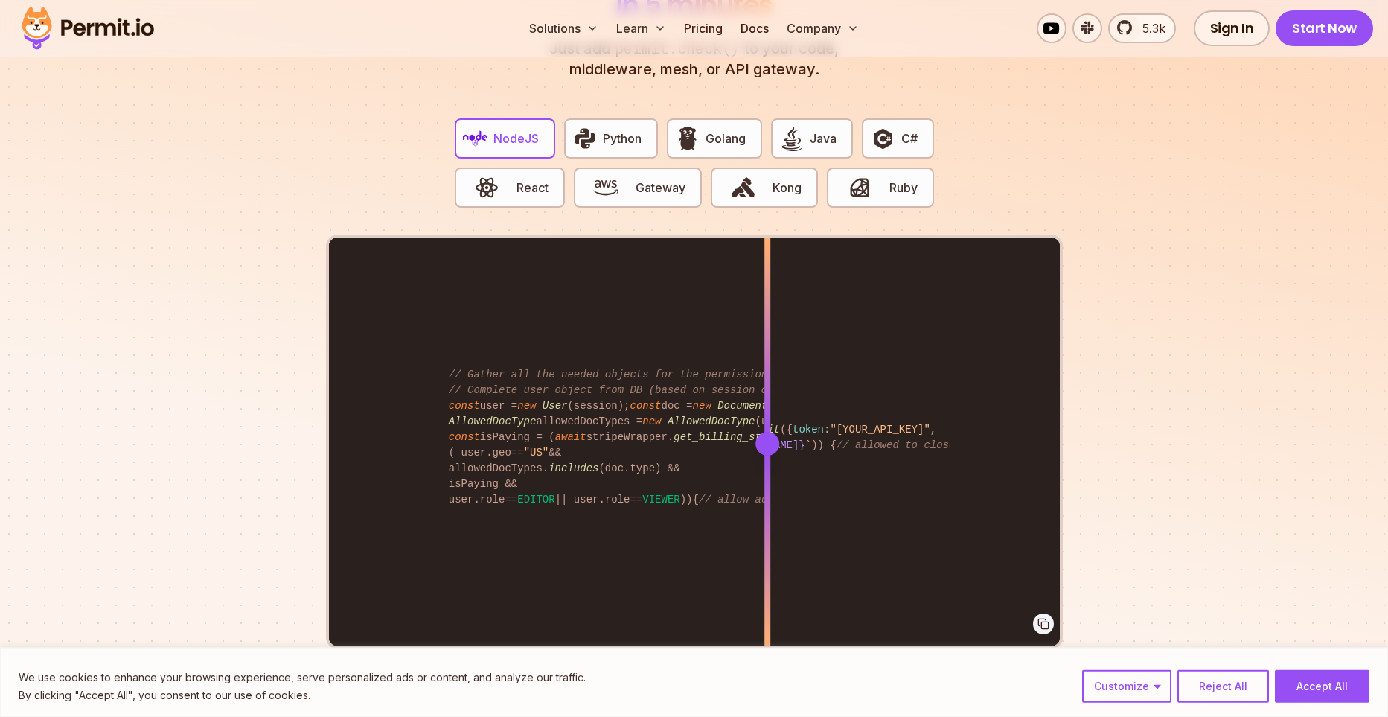
scroll to position [2909, 0]
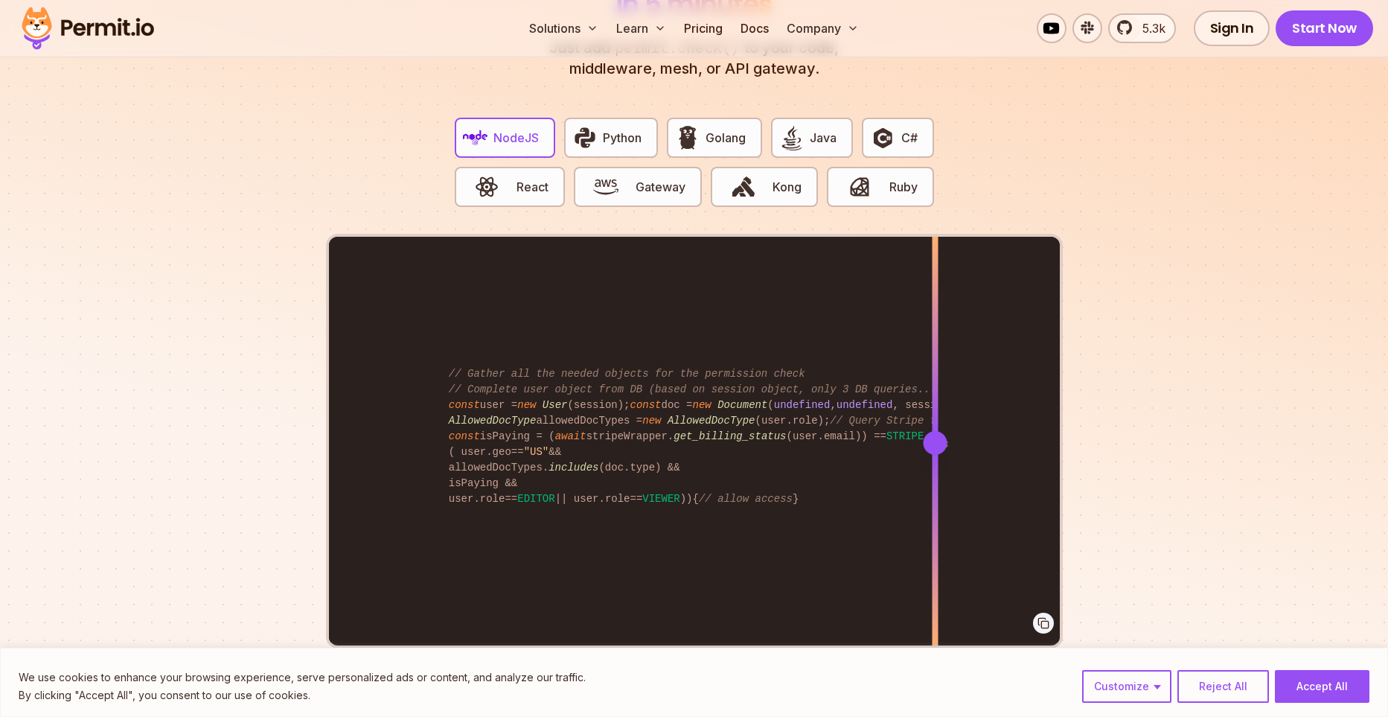
drag, startPoint x: 762, startPoint y: 428, endPoint x: 945, endPoint y: 431, distance: 182.4
click at [945, 431] on div at bounding box center [935, 443] width 24 height 24
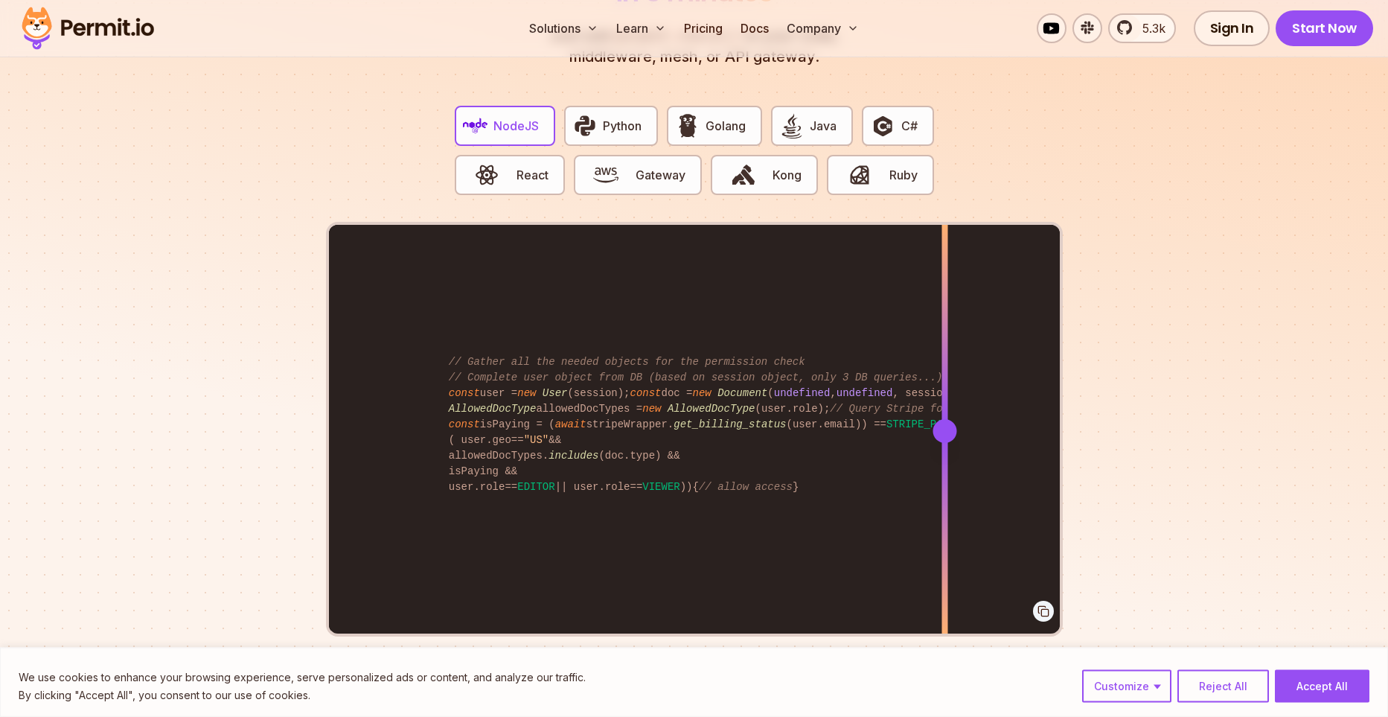
scroll to position [2627, 0]
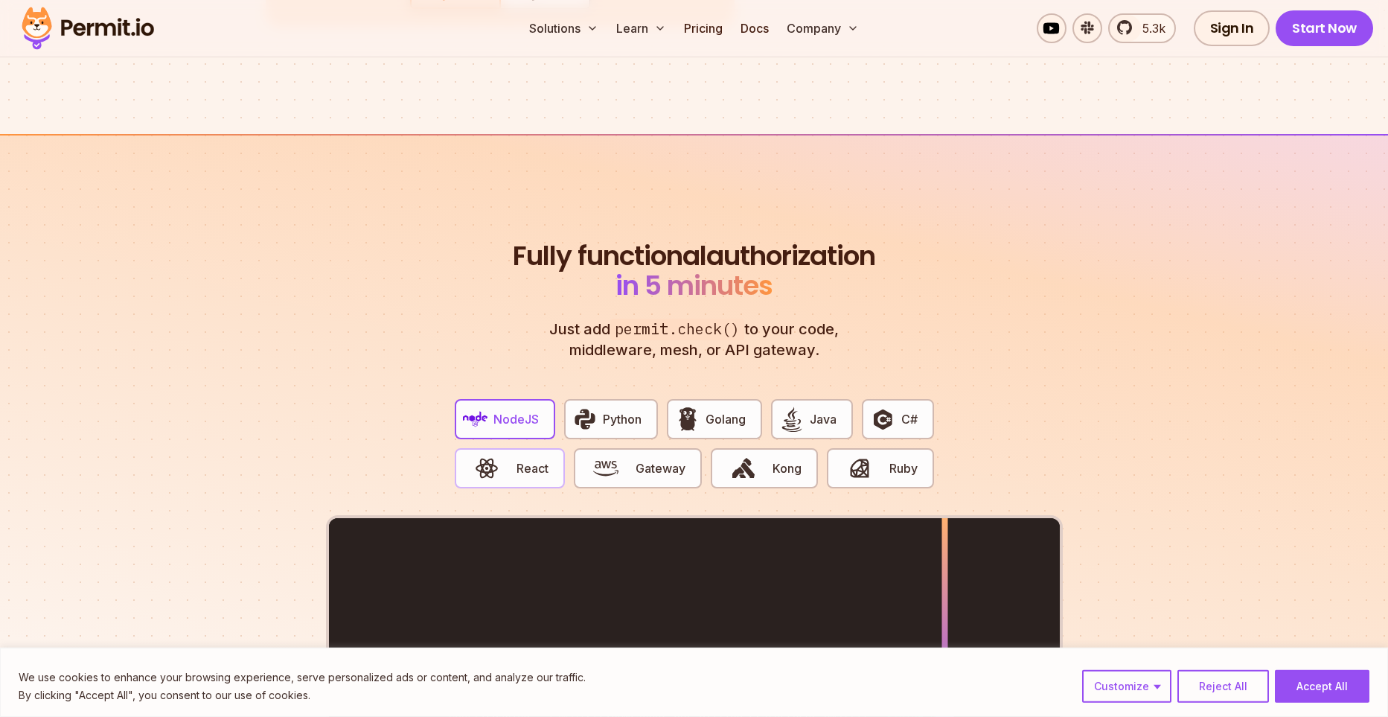
click at [541, 459] on span "React" at bounding box center [533, 468] width 32 height 18
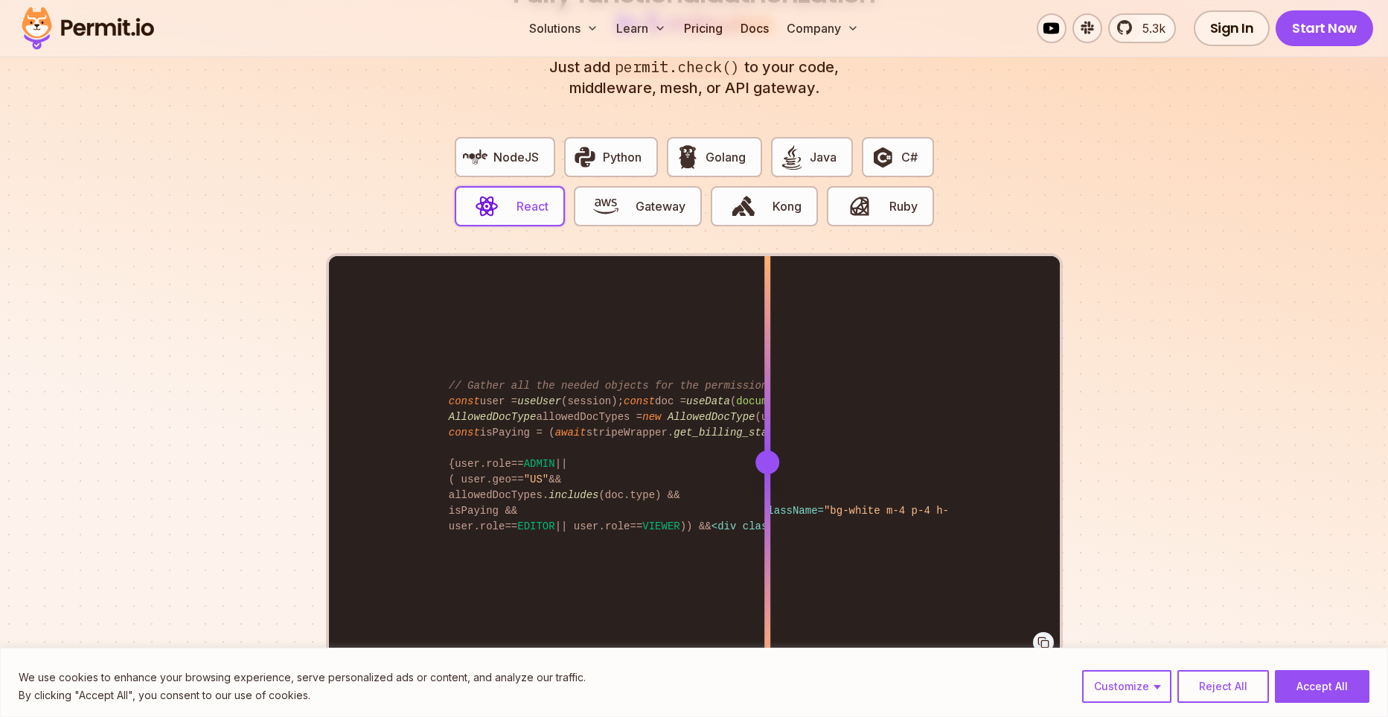
scroll to position [2892, 0]
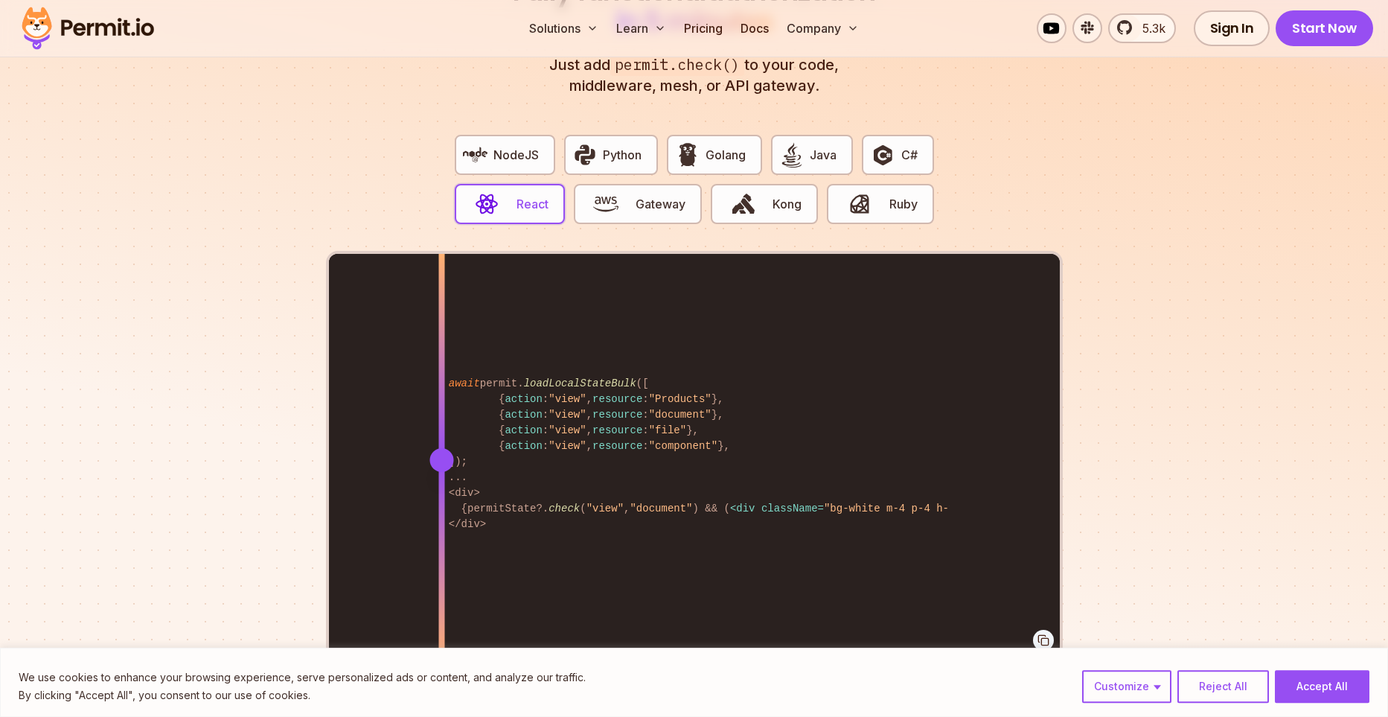
drag, startPoint x: 763, startPoint y: 440, endPoint x: 444, endPoint y: 443, distance: 318.6
click at [443, 448] on div at bounding box center [441, 460] width 24 height 24
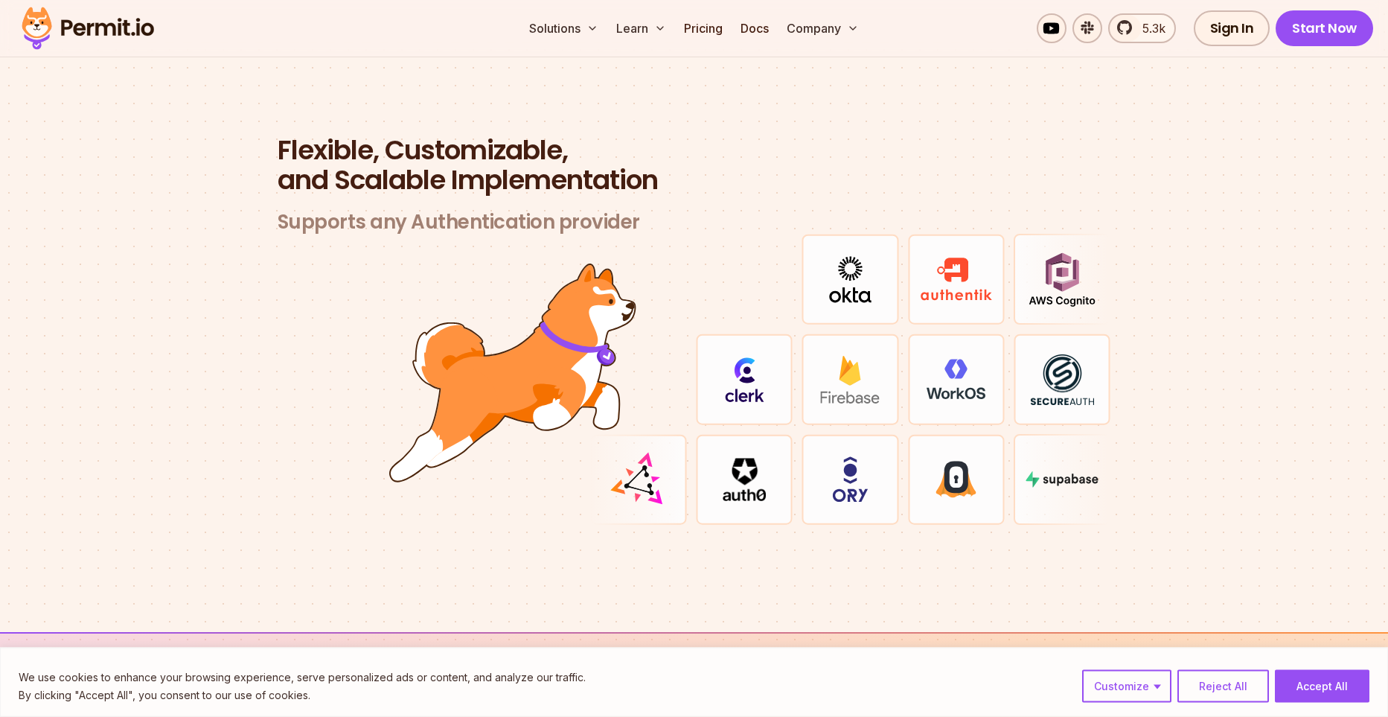
scroll to position [4323, 0]
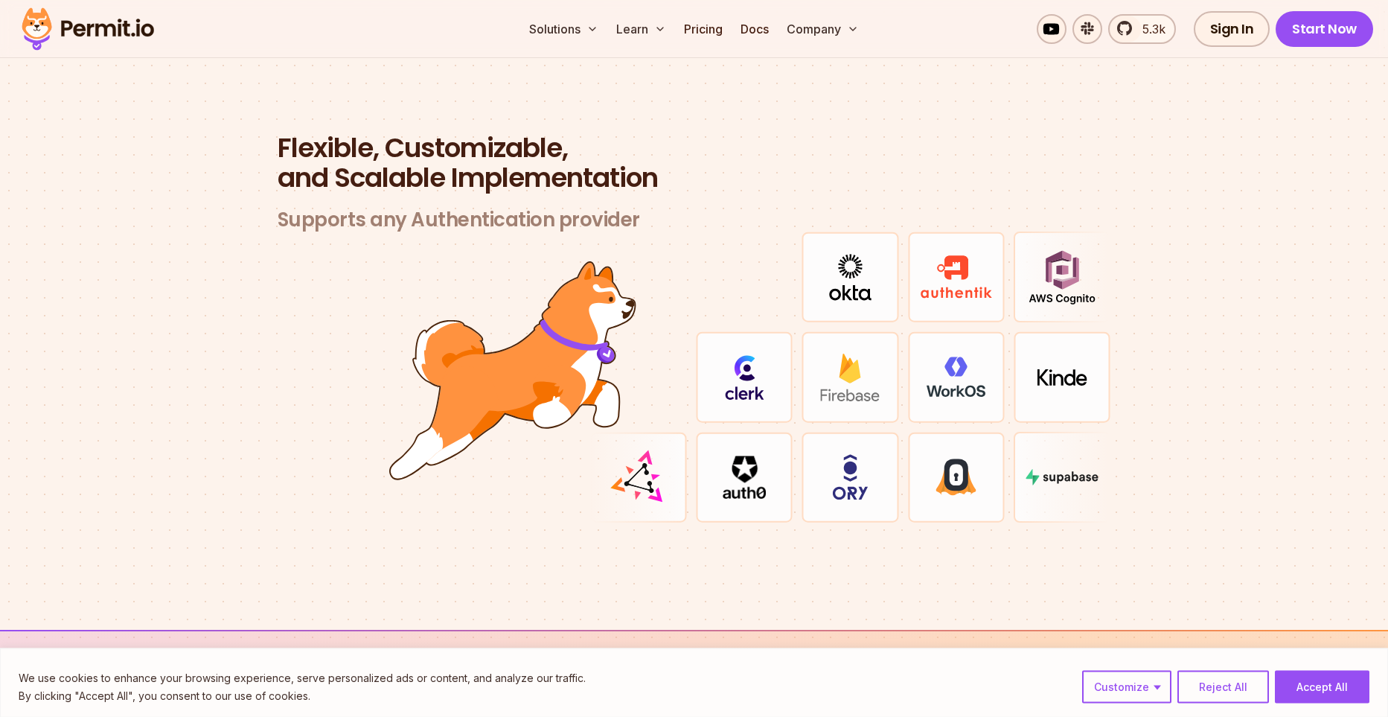
click at [1039, 473] on div at bounding box center [1062, 477] width 97 height 91
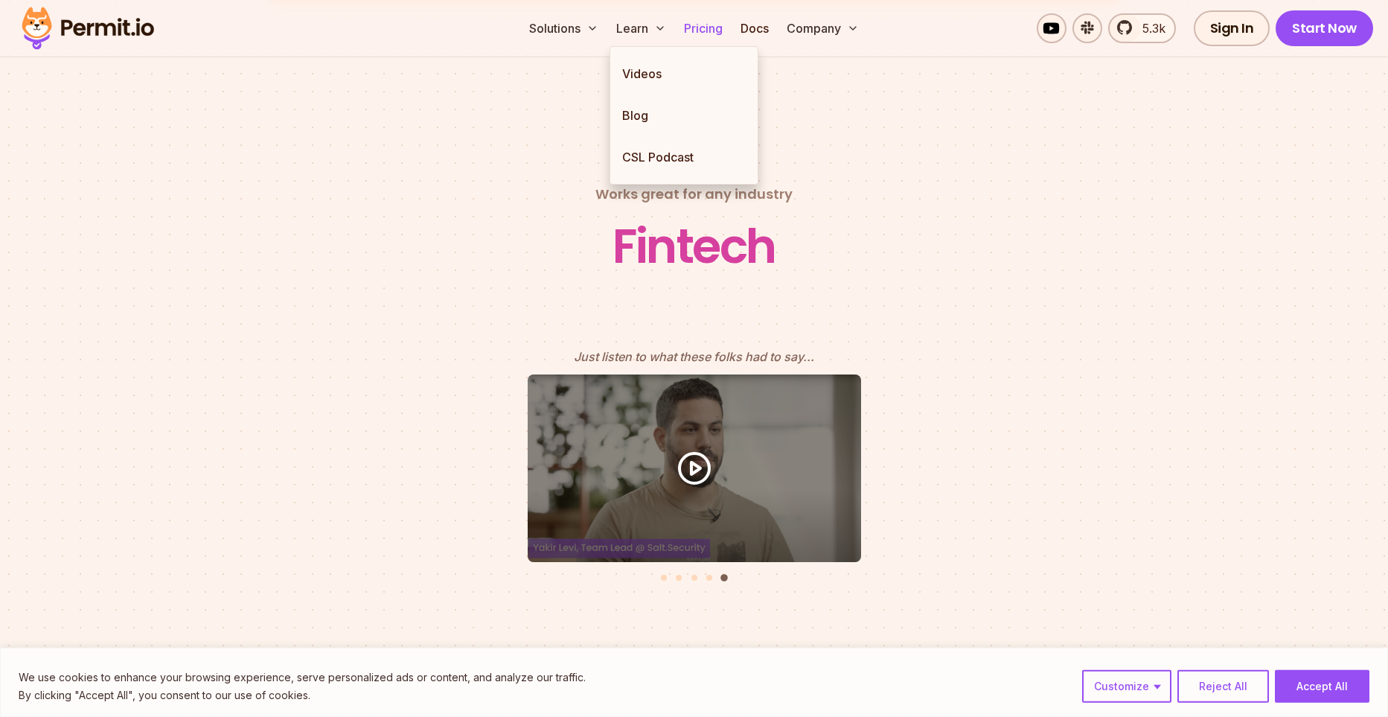
scroll to position [6373, 0]
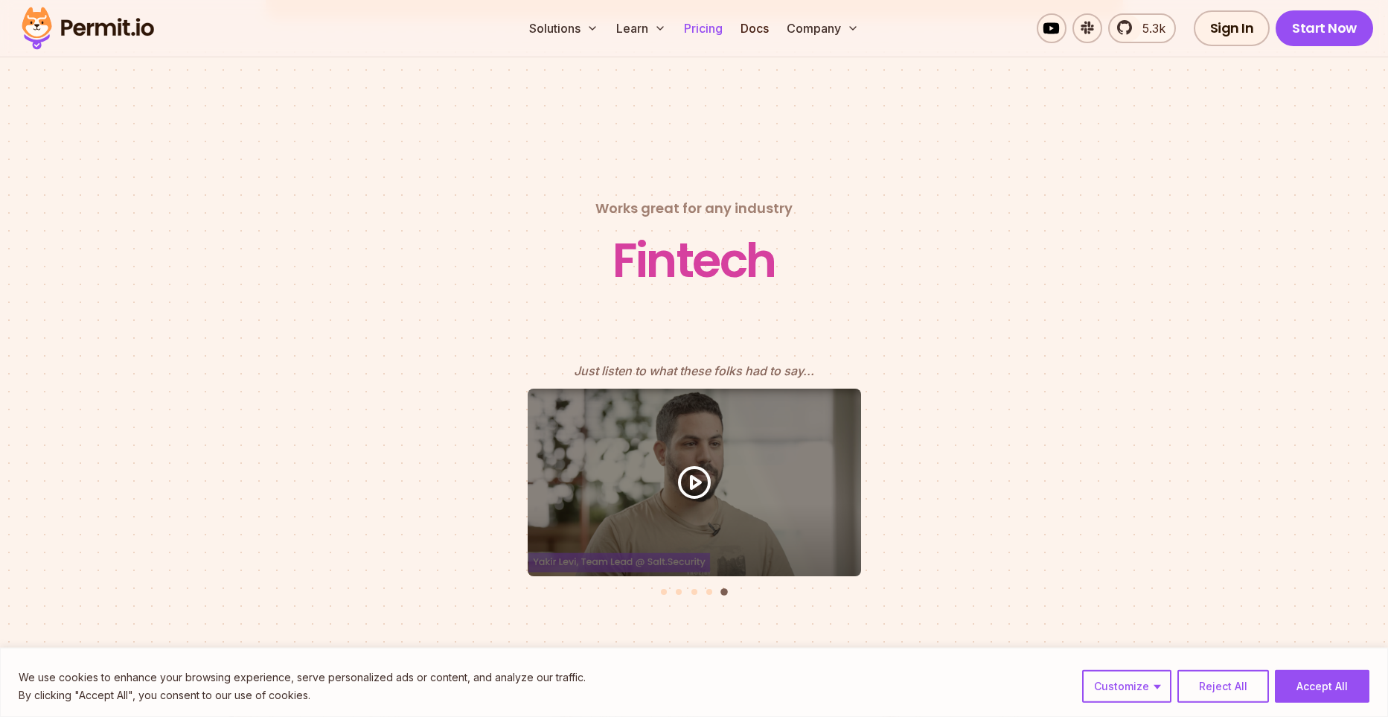
click at [706, 36] on link "Pricing" at bounding box center [703, 28] width 51 height 30
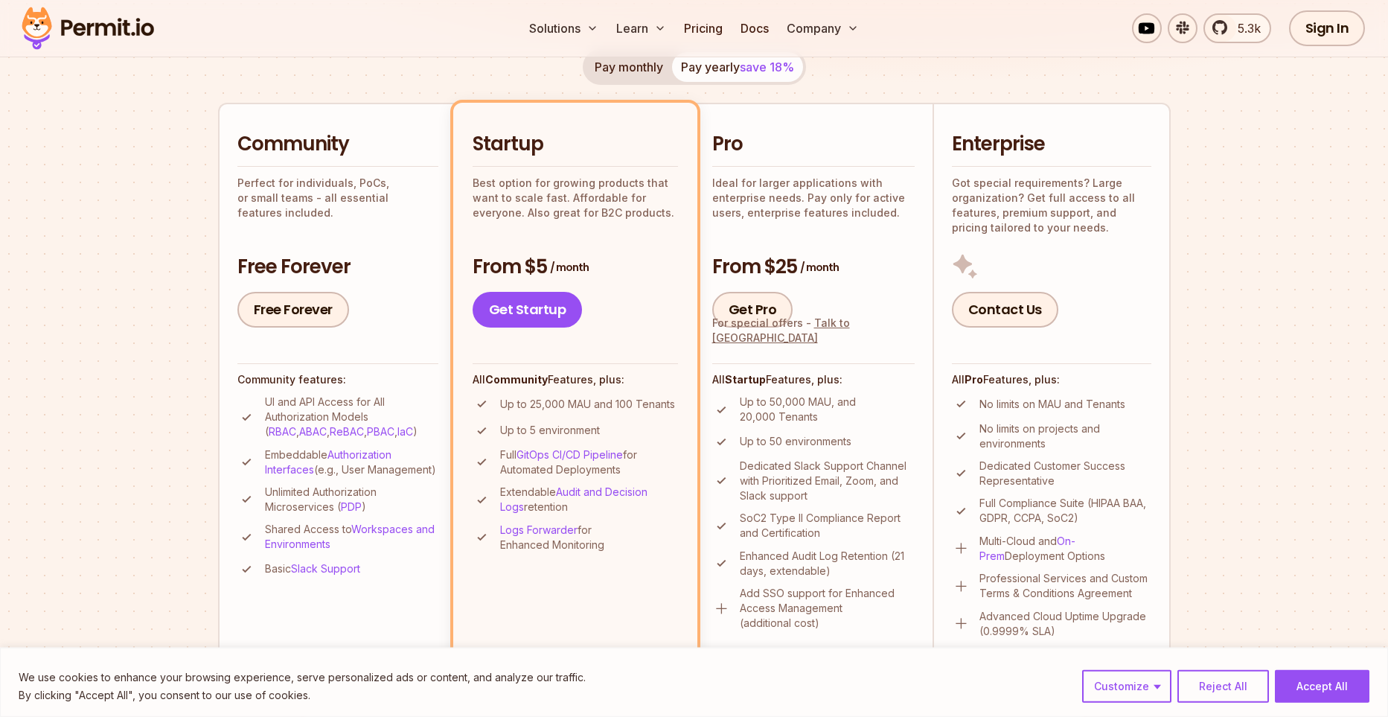
scroll to position [295, 0]
click at [285, 197] on p "Perfect for individuals, PoCs, or small teams - all essential features included." at bounding box center [337, 197] width 201 height 45
drag, startPoint x: 285, startPoint y: 197, endPoint x: 403, endPoint y: 199, distance: 118.4
click at [403, 199] on p "Perfect for individuals, PoCs, or small teams - all essential features included." at bounding box center [337, 197] width 201 height 45
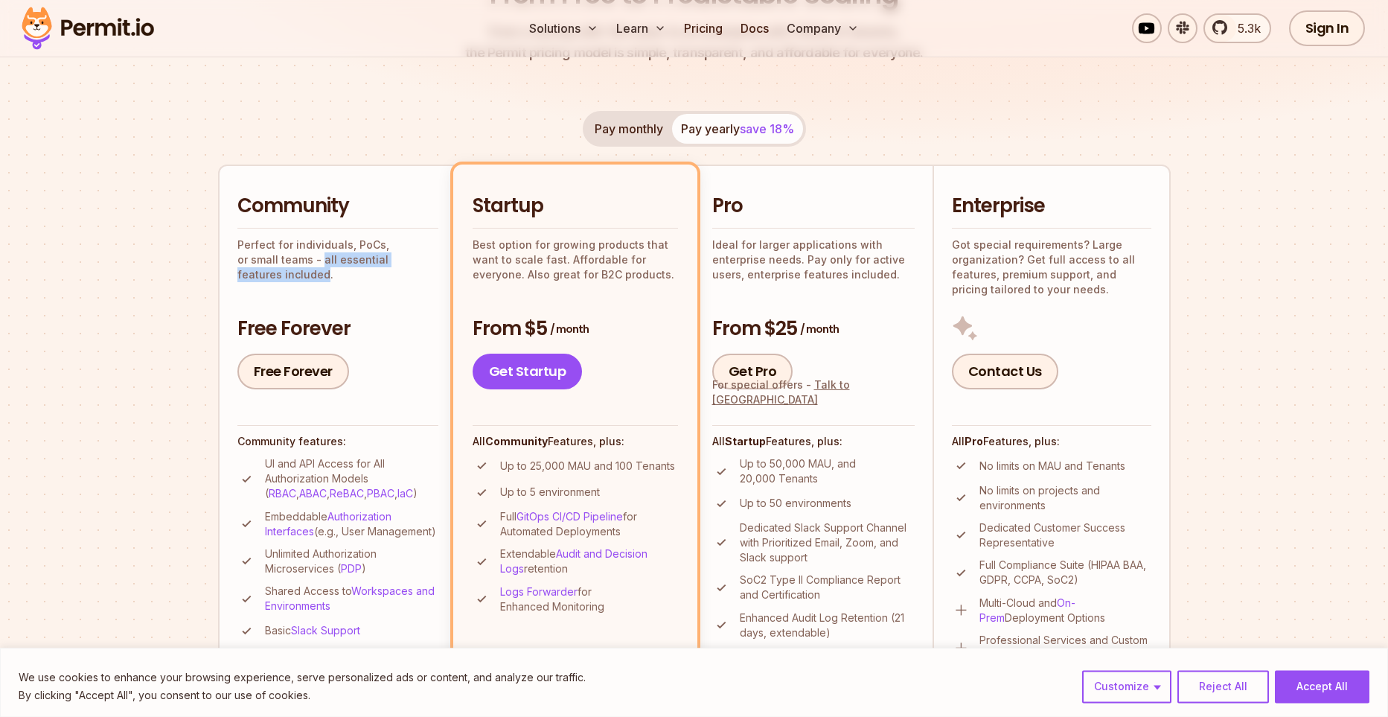
scroll to position [224, 0]
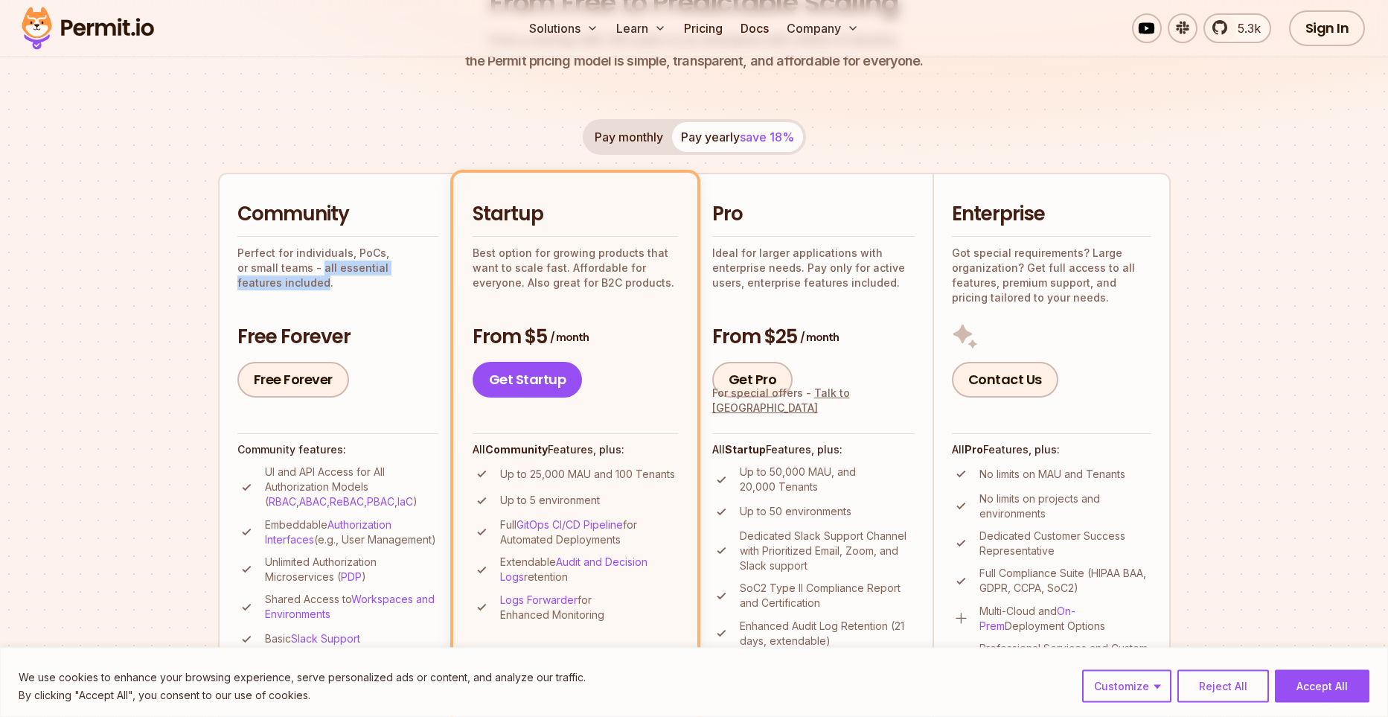
click at [613, 140] on button "Pay monthly" at bounding box center [629, 137] width 86 height 30
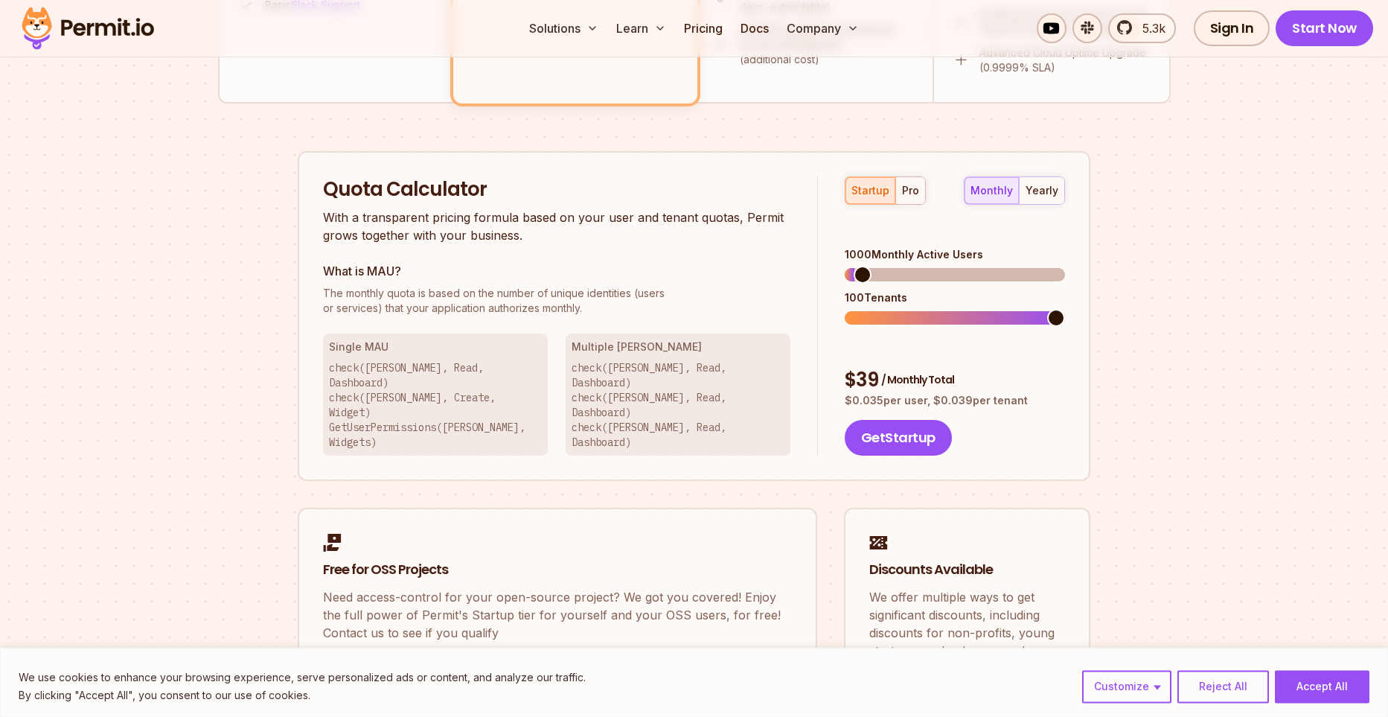
scroll to position [854, 0]
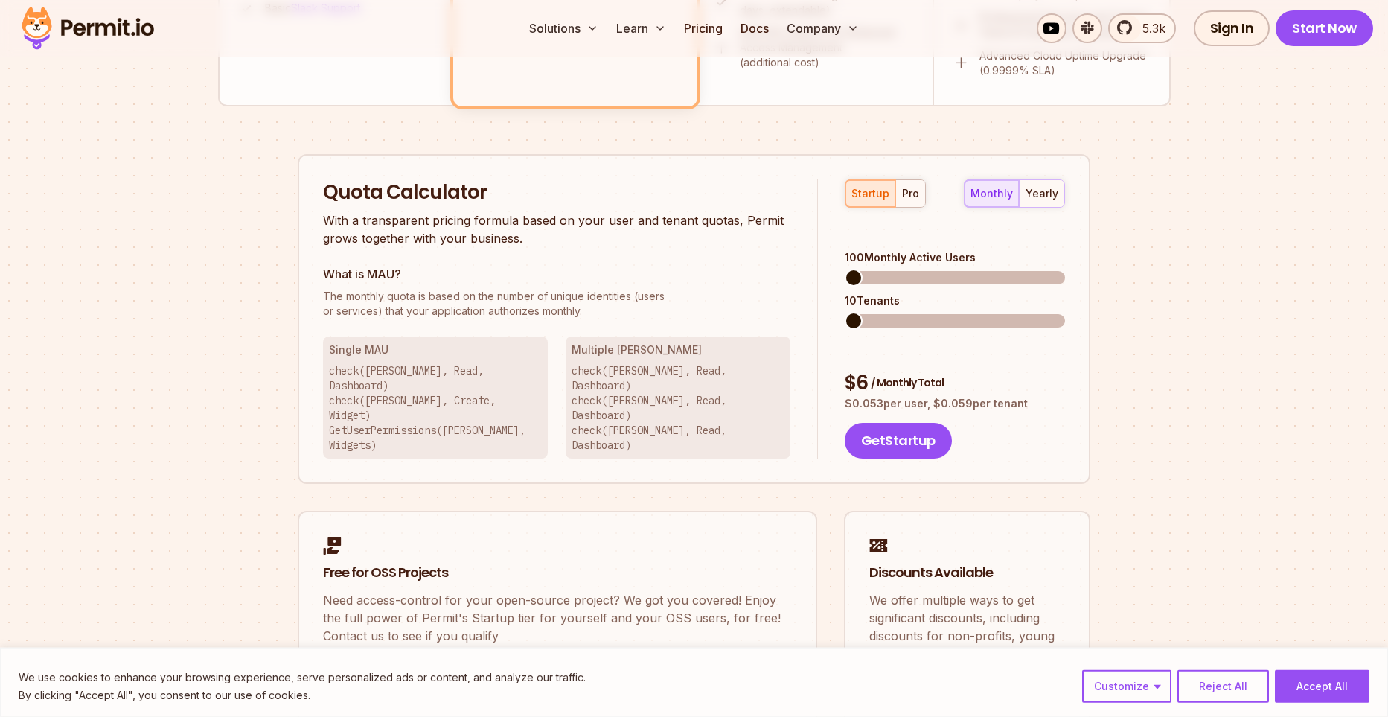
click at [845, 269] on span at bounding box center [854, 278] width 18 height 18
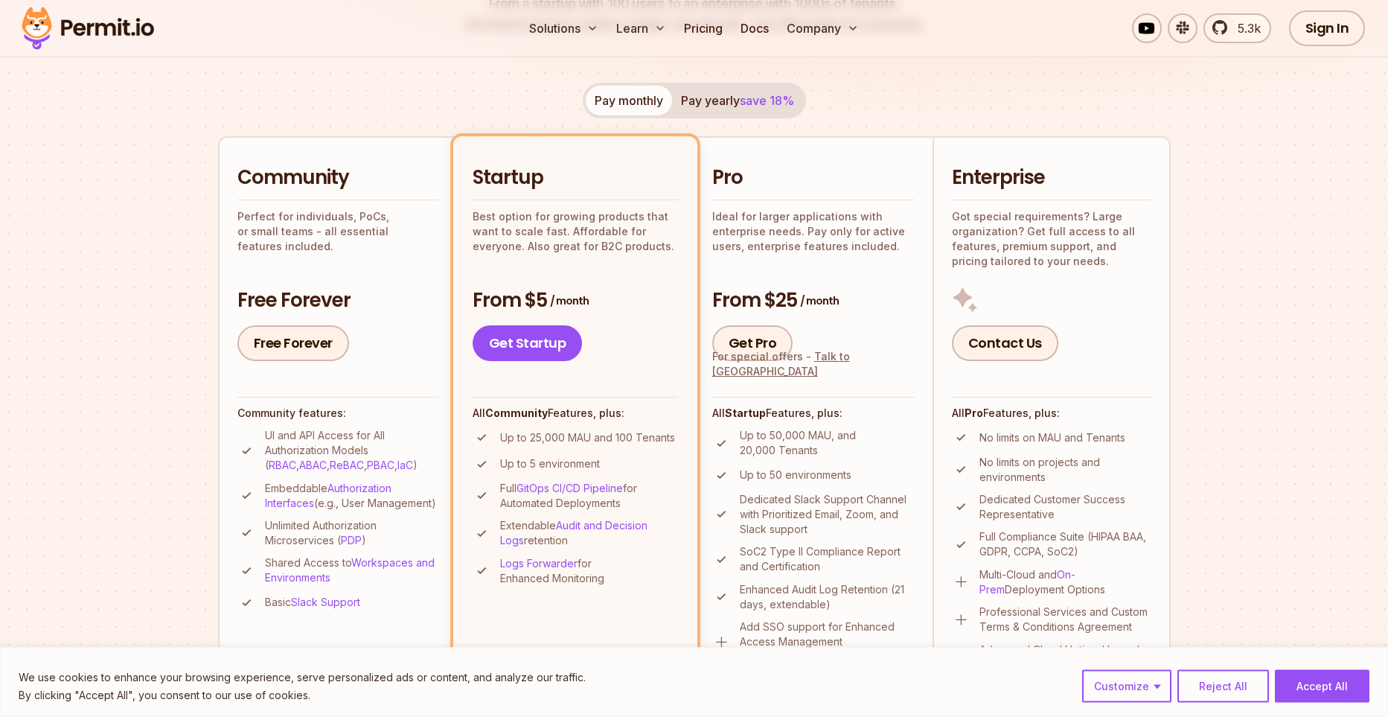
scroll to position [266, 0]
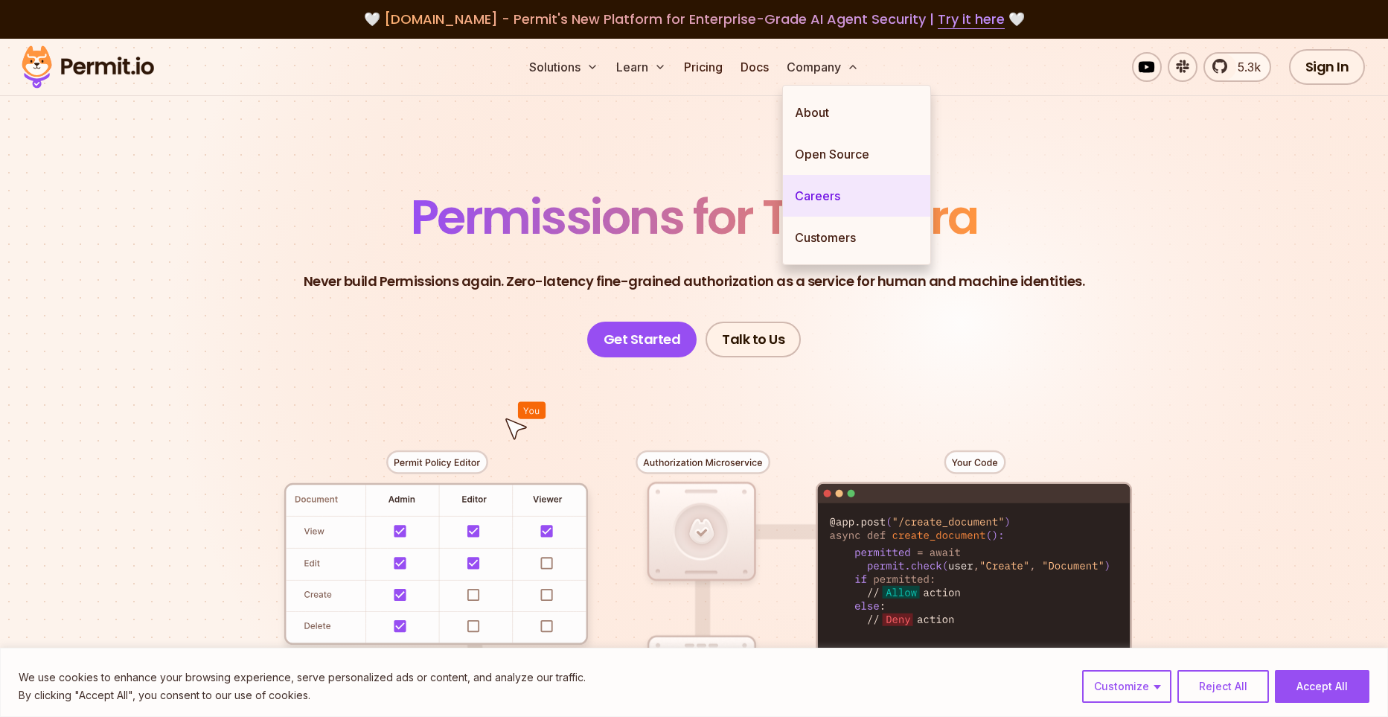
click at [808, 201] on link "Careers" at bounding box center [856, 196] width 147 height 42
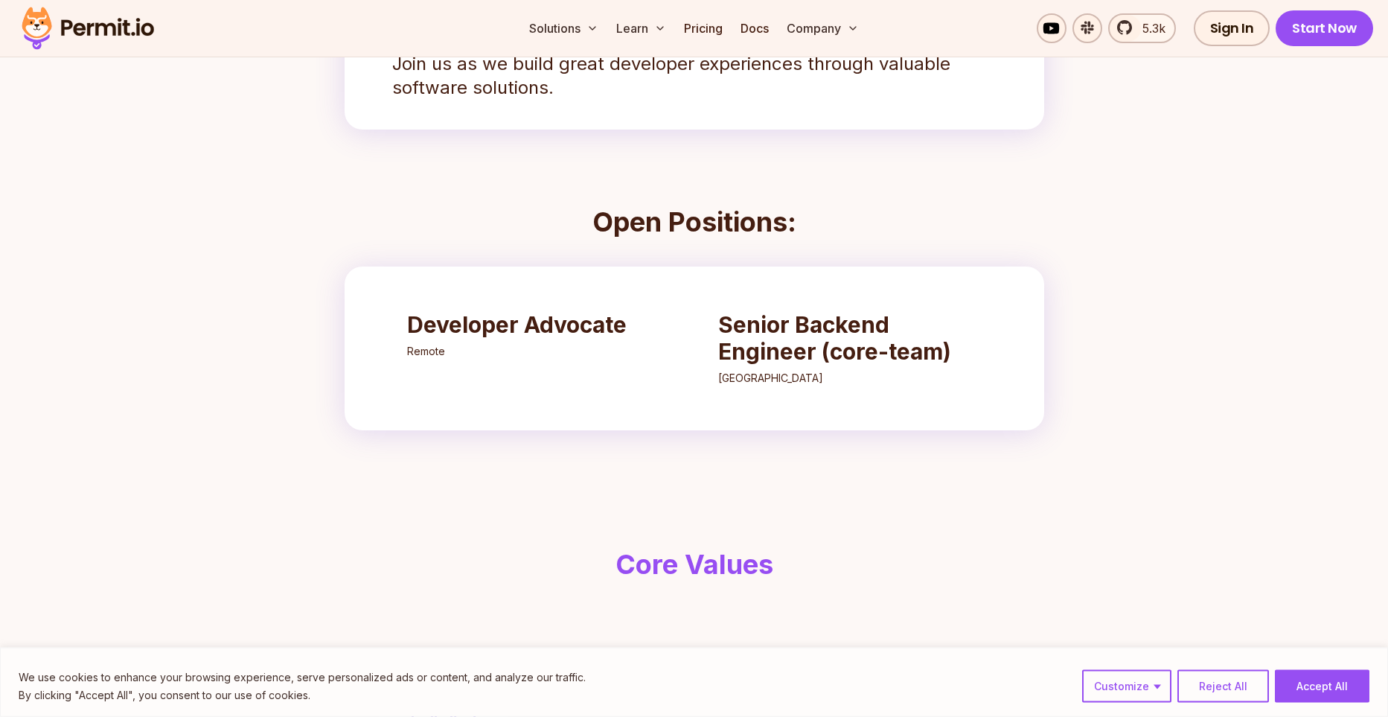
scroll to position [417, 0]
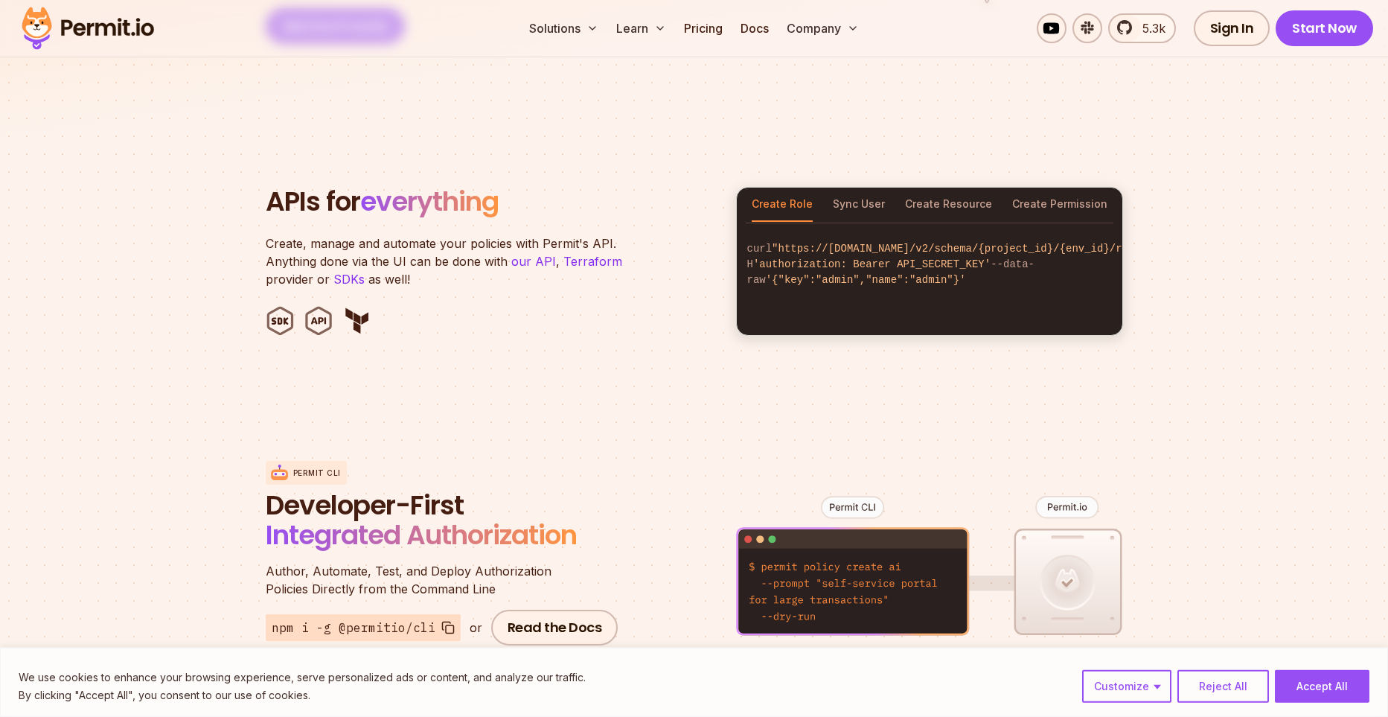
scroll to position [1449, 0]
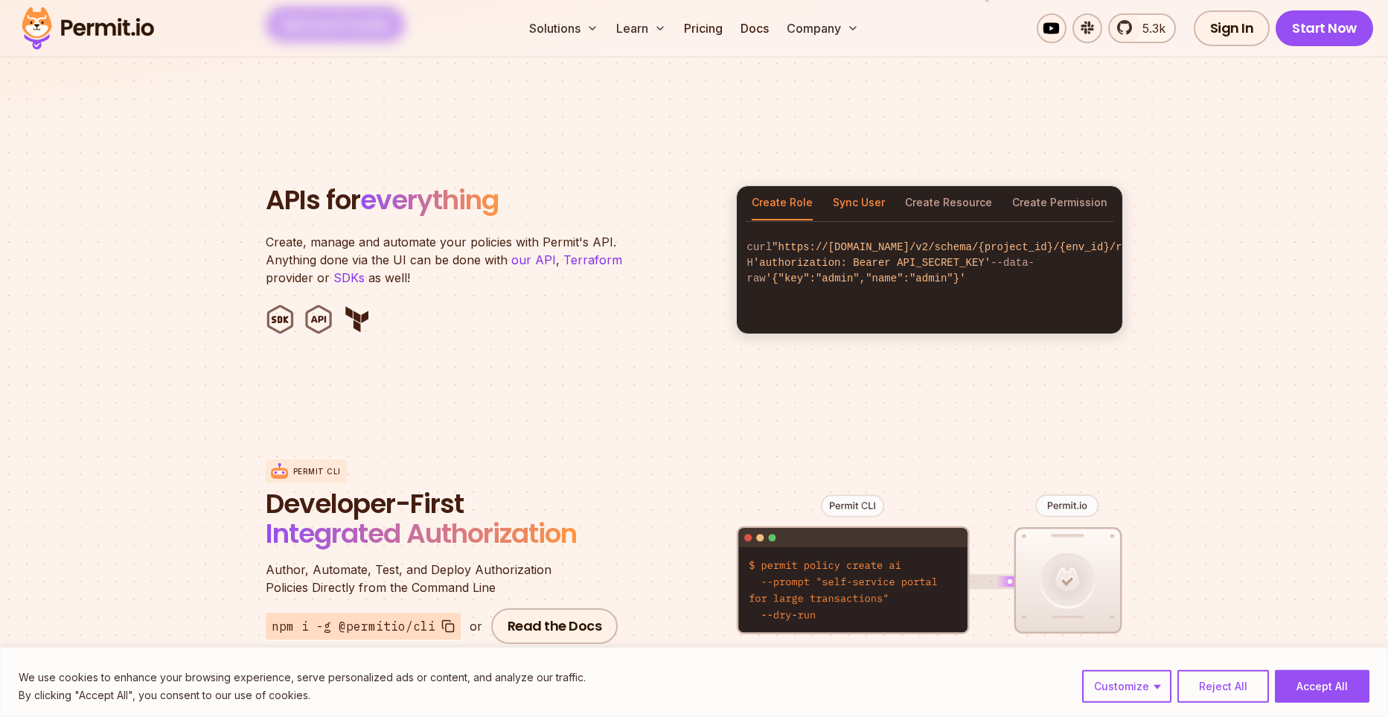
click at [863, 186] on button "Sync User" at bounding box center [859, 203] width 52 height 34
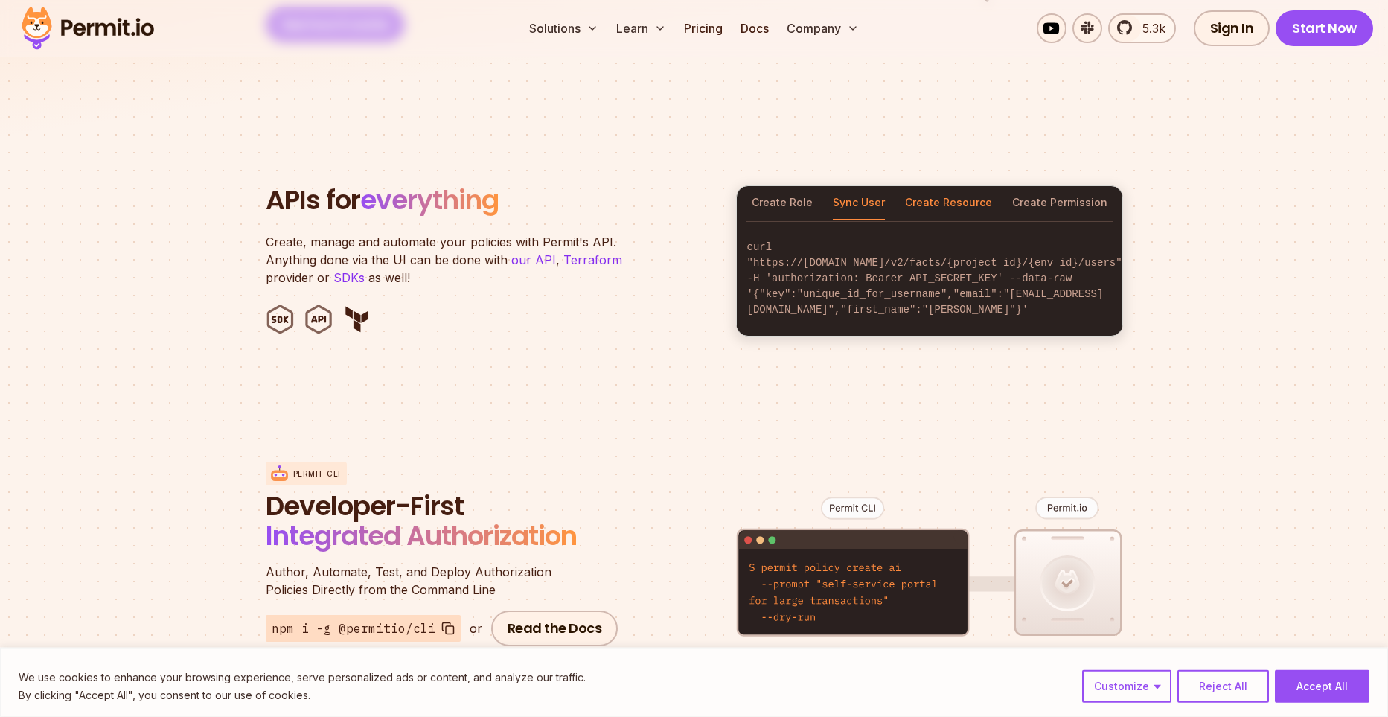
click at [910, 188] on button "Create Resource" at bounding box center [948, 203] width 87 height 34
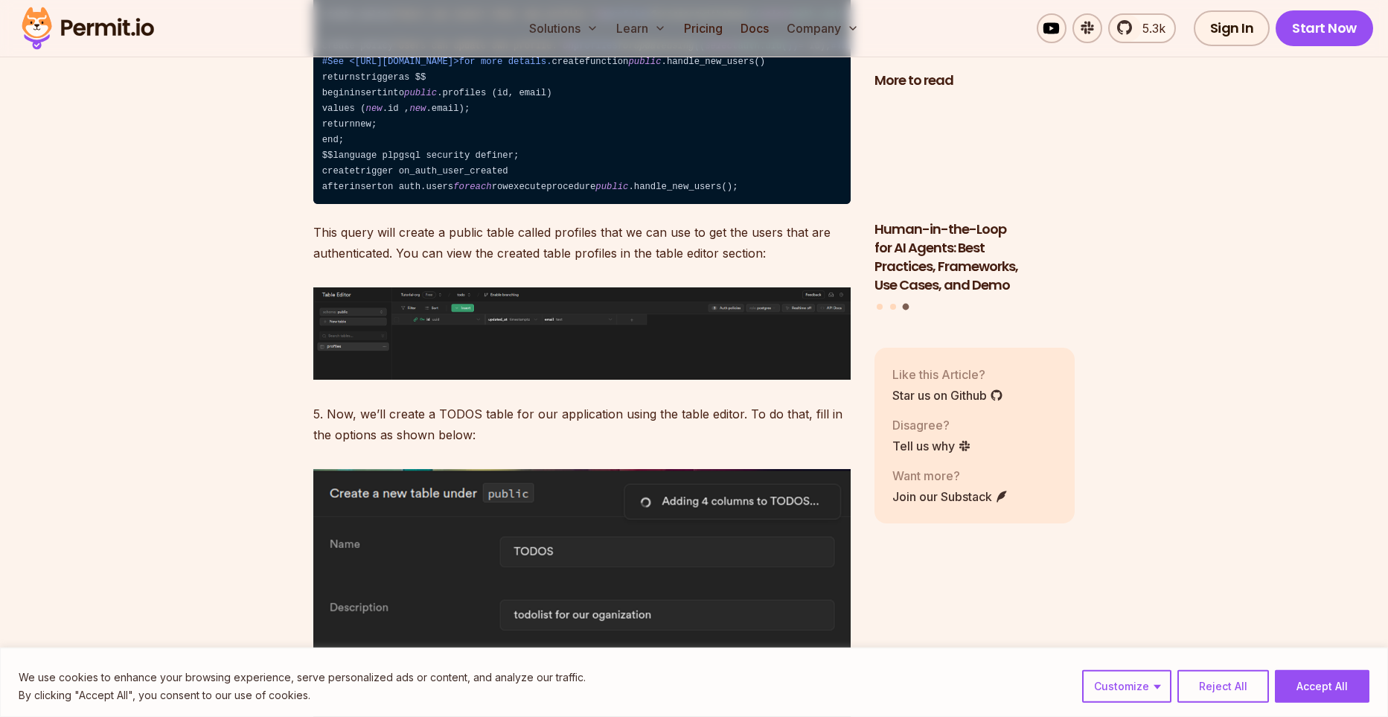
scroll to position [3160, 0]
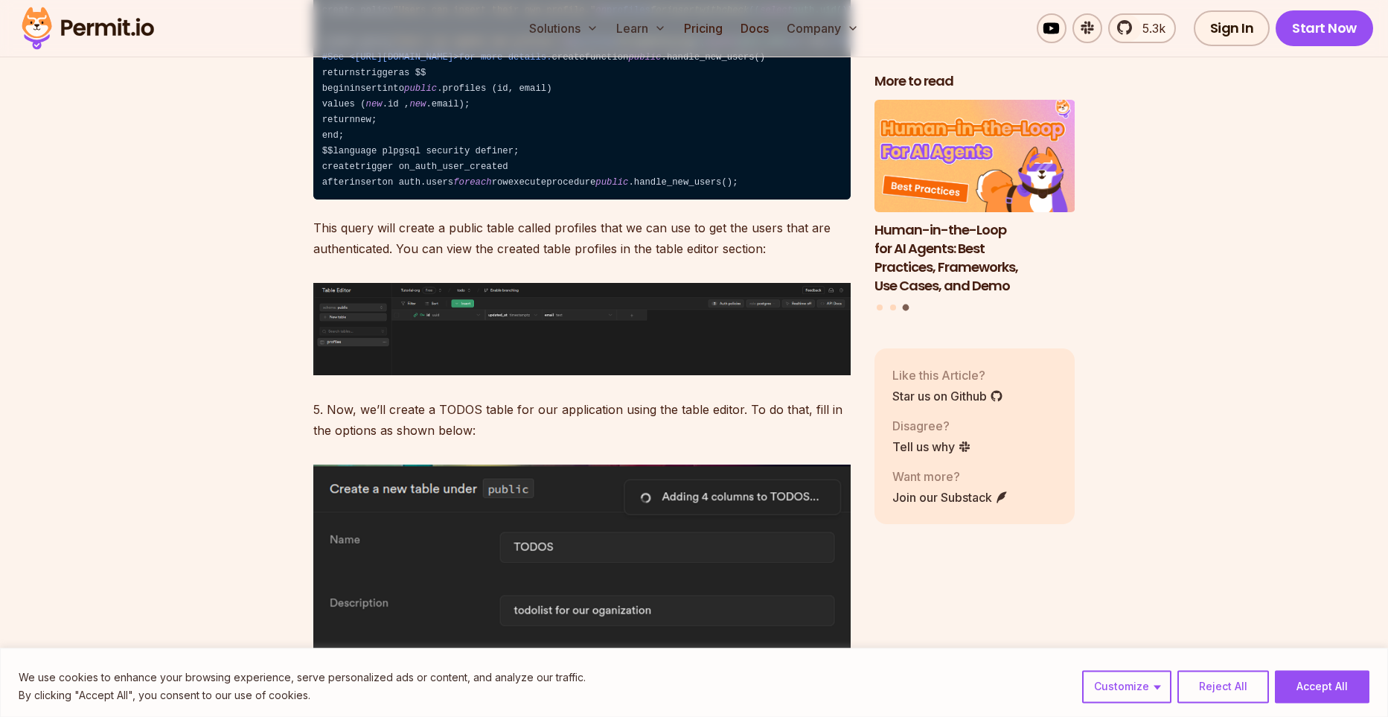
click at [496, 259] on p "This query will create a public table called profiles that we can use to get th…" at bounding box center [581, 238] width 537 height 42
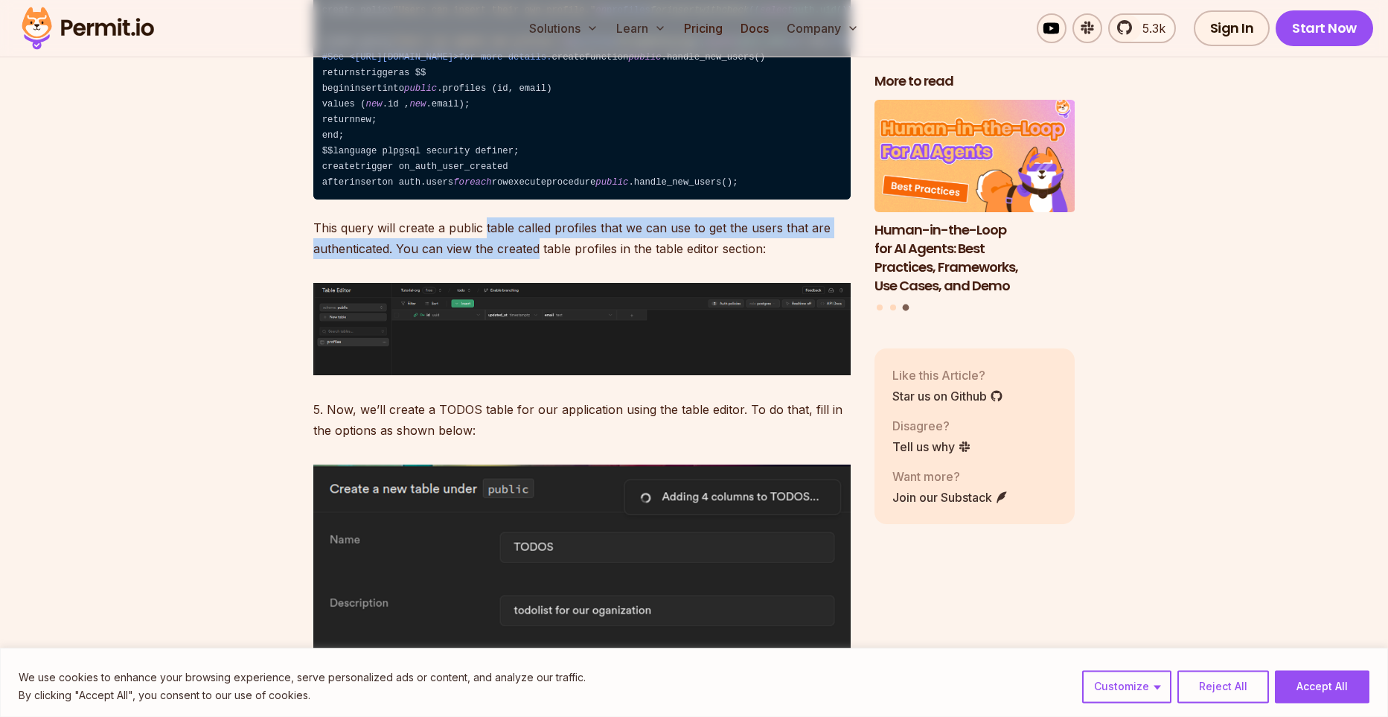
drag, startPoint x: 496, startPoint y: 409, endPoint x: 534, endPoint y: 431, distance: 43.7
click at [534, 259] on p "This query will create a public table called profiles that we can use to get th…" at bounding box center [581, 238] width 537 height 42
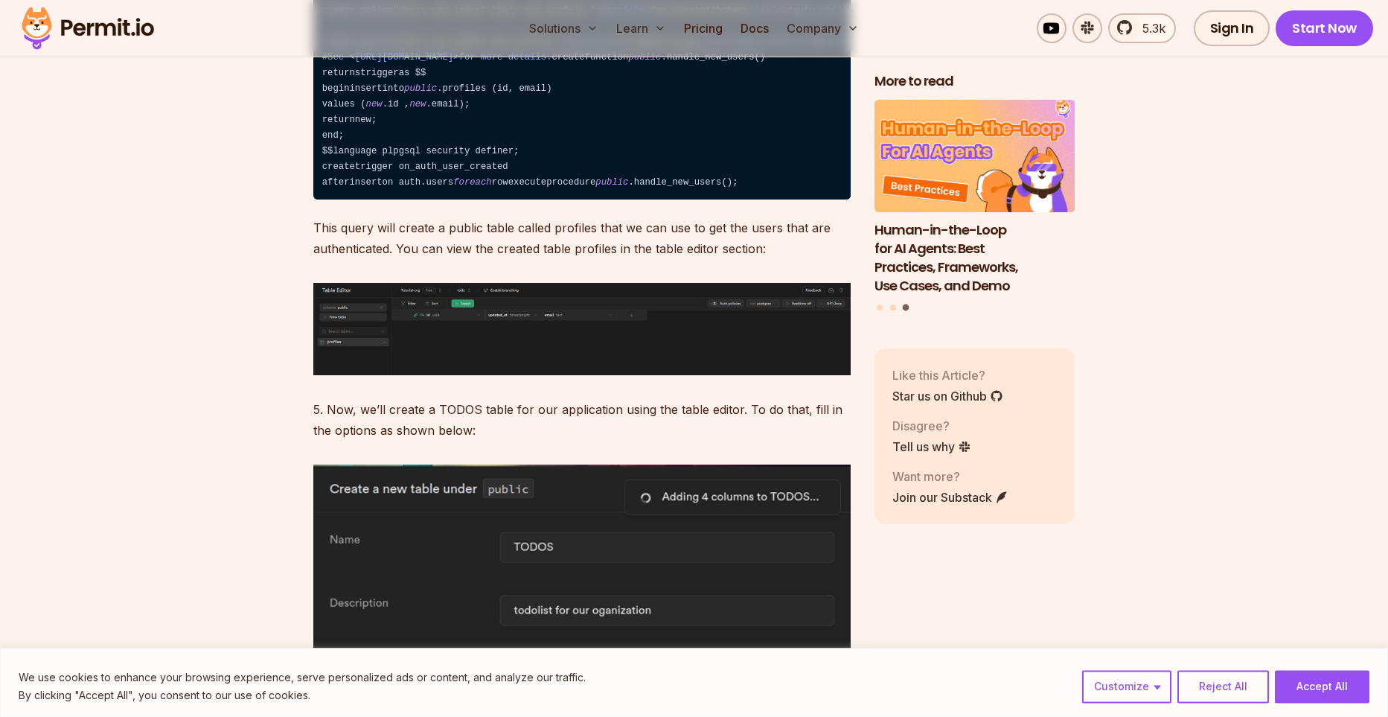
click at [569, 259] on p "This query will create a public table called profiles that we can use to get th…" at bounding box center [581, 238] width 537 height 42
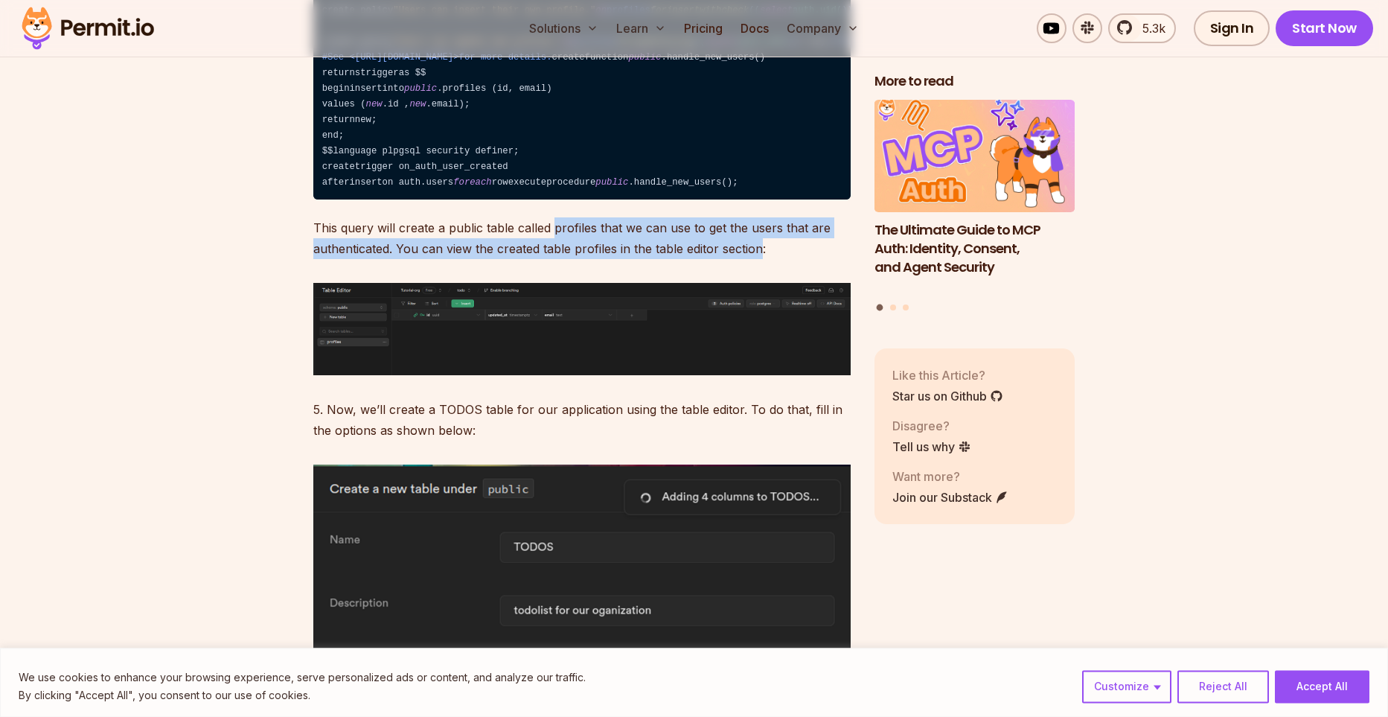
drag, startPoint x: 569, startPoint y: 414, endPoint x: 735, endPoint y: 441, distance: 167.4
click at [735, 259] on p "This query will create a public table called profiles that we can use to get th…" at bounding box center [581, 238] width 537 height 42
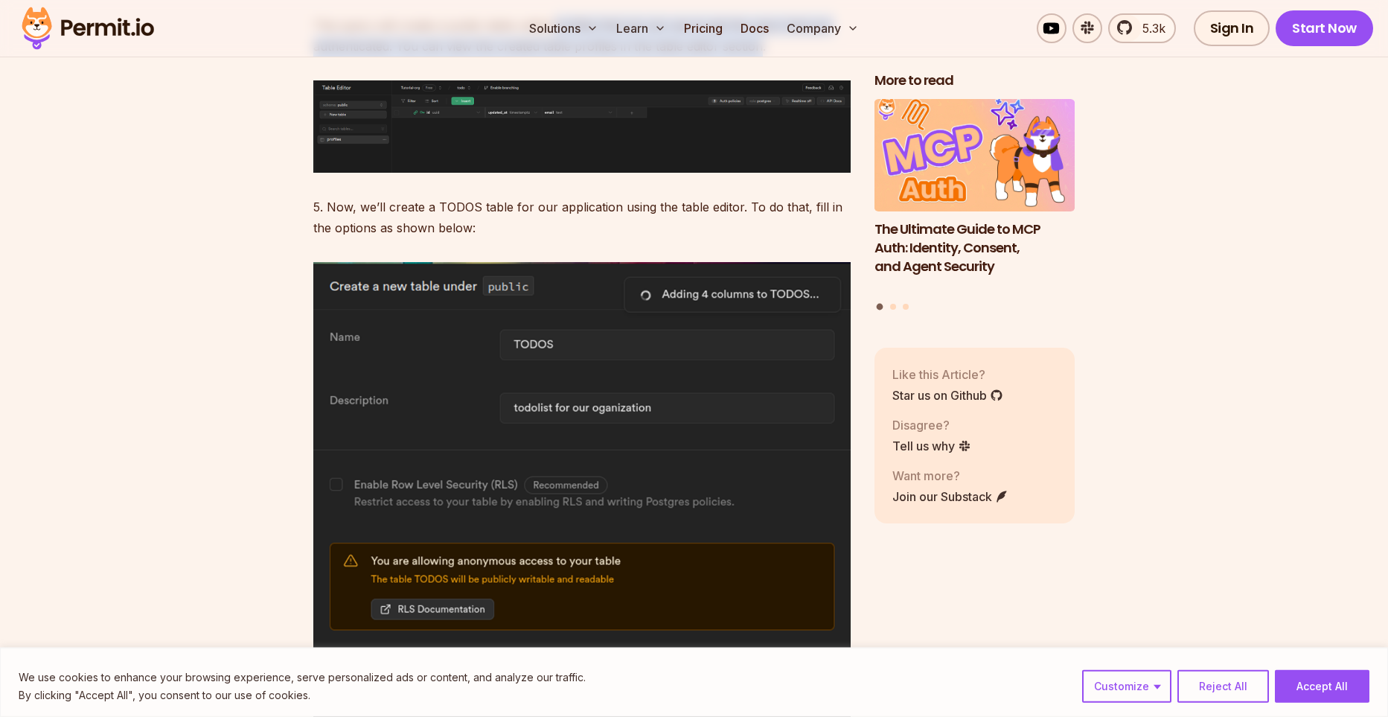
scroll to position [3364, 0]
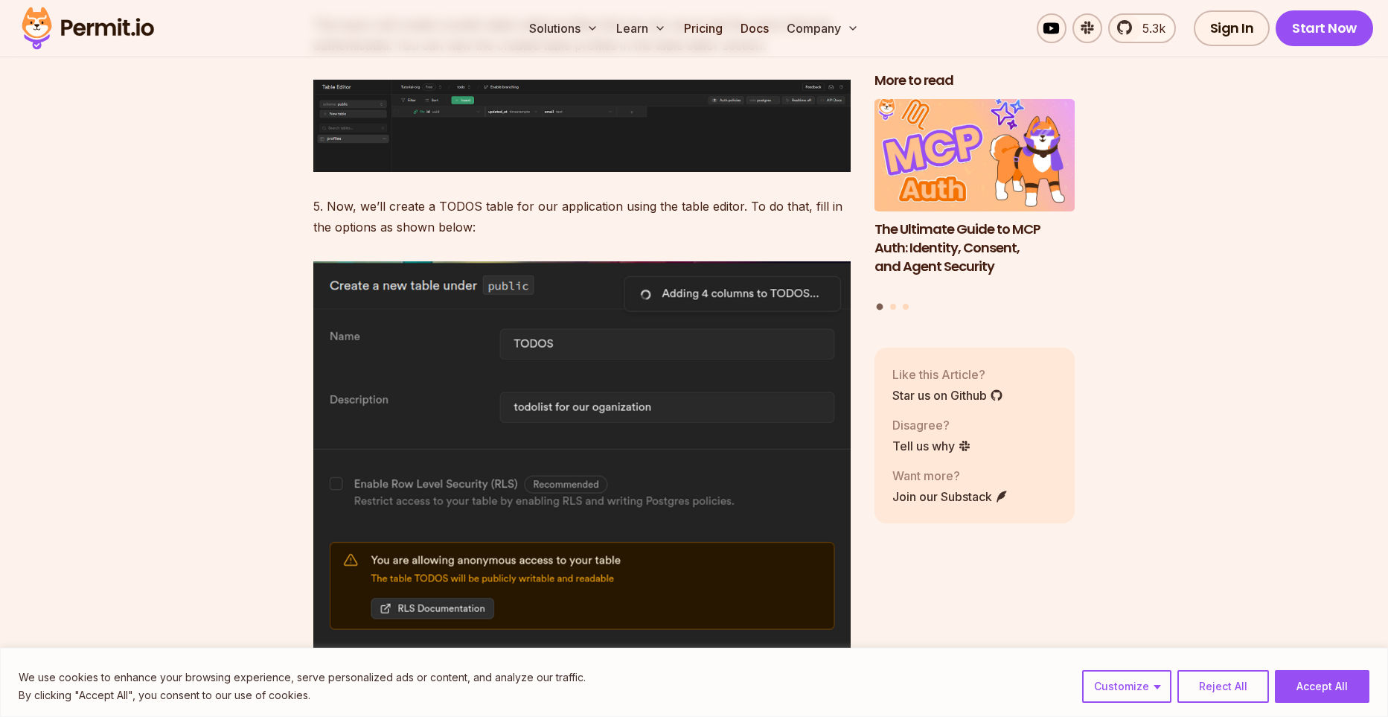
click at [333, 237] on p "5. Now, we’ll create a TODOS table for our application using the table editor. …" at bounding box center [581, 217] width 537 height 42
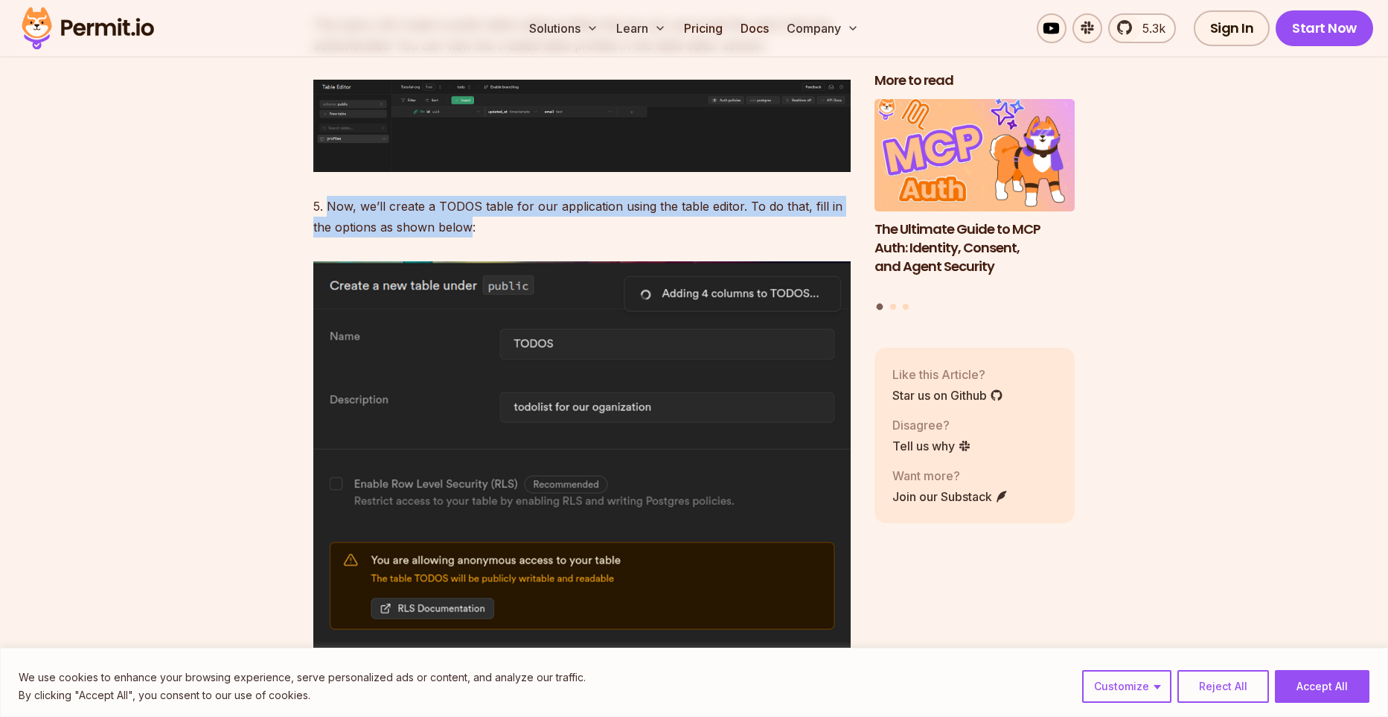
drag, startPoint x: 333, startPoint y: 386, endPoint x: 441, endPoint y: 412, distance: 111.2
click at [441, 237] on p "5. Now, we’ll create a TODOS table for our application using the table editor. …" at bounding box center [581, 217] width 537 height 42
click at [443, 237] on p "5. Now, we’ll create a TODOS table for our application using the table editor. …" at bounding box center [581, 217] width 537 height 42
drag, startPoint x: 443, startPoint y: 410, endPoint x: 317, endPoint y: 386, distance: 128.2
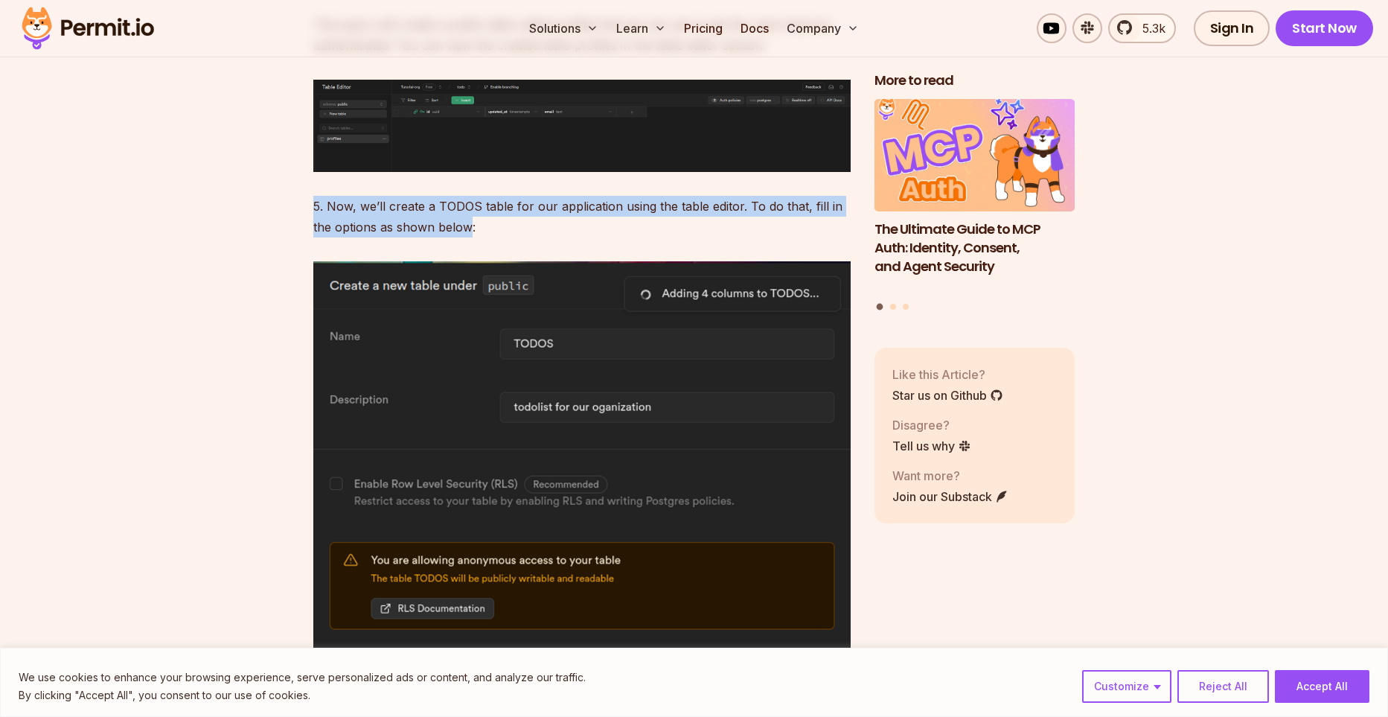
click at [351, 237] on p "5. Now, we’ll create a TODOS table for our application using the table editor. …" at bounding box center [581, 217] width 537 height 42
drag, startPoint x: 351, startPoint y: 394, endPoint x: 438, endPoint y: 414, distance: 89.4
click at [438, 237] on p "5. Now, we’ll create a TODOS table for our application using the table editor. …" at bounding box center [581, 217] width 537 height 42
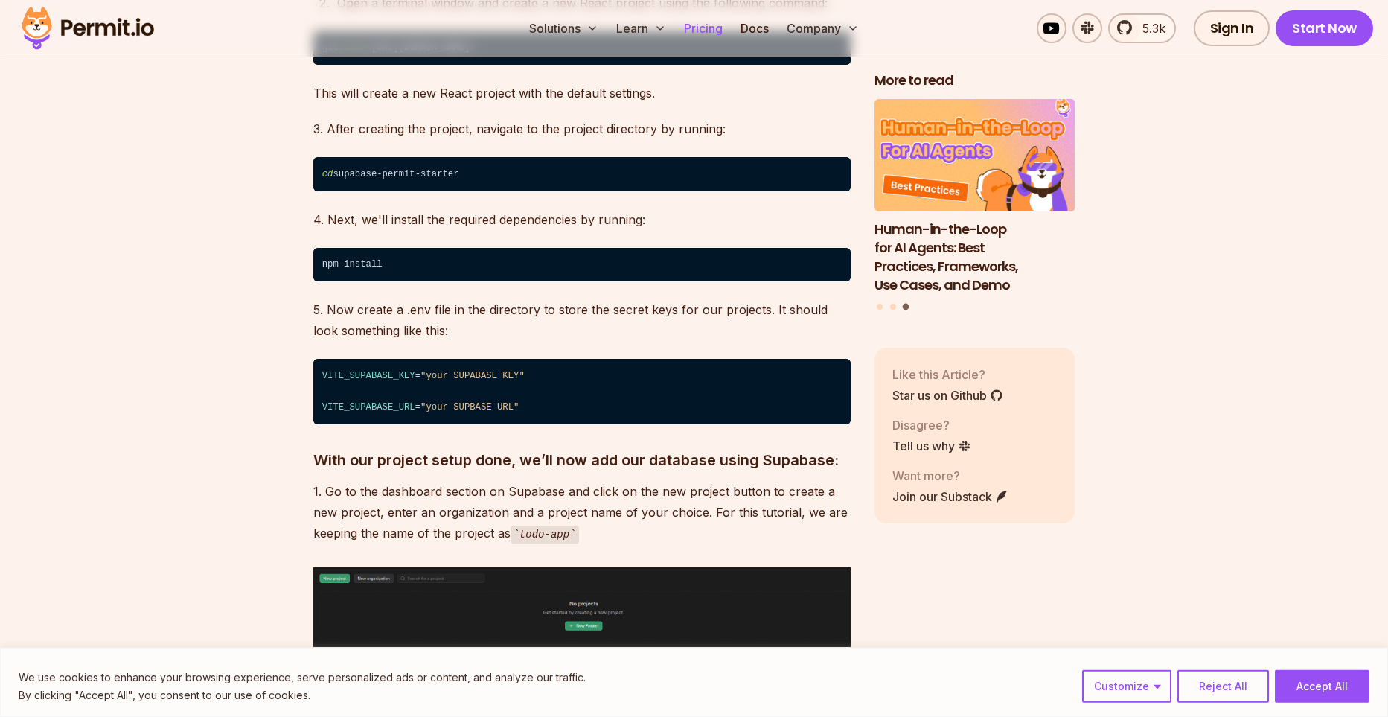
scroll to position [1539, 0]
